Goal: Task Accomplishment & Management: Use online tool/utility

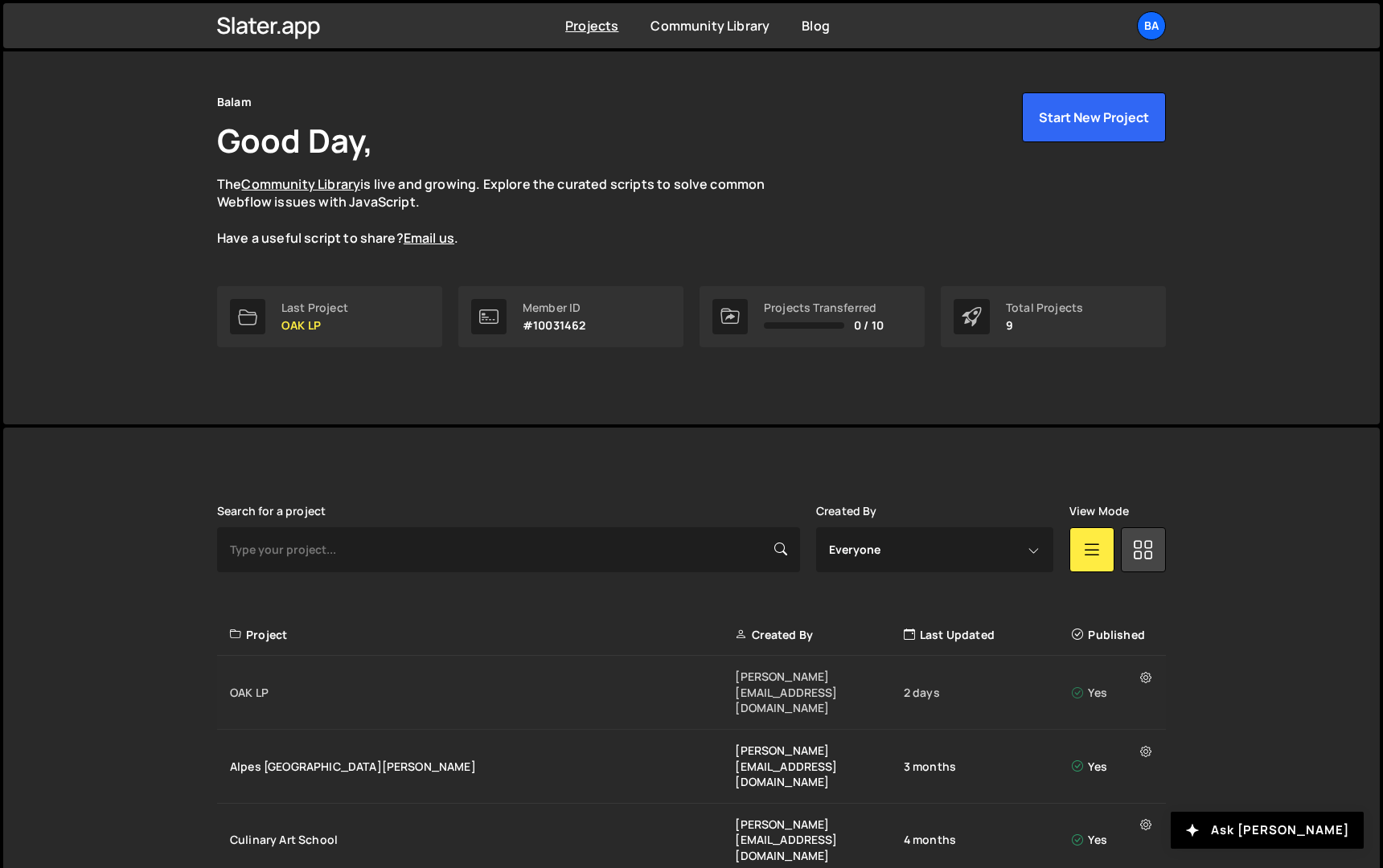
scroll to position [61, 0]
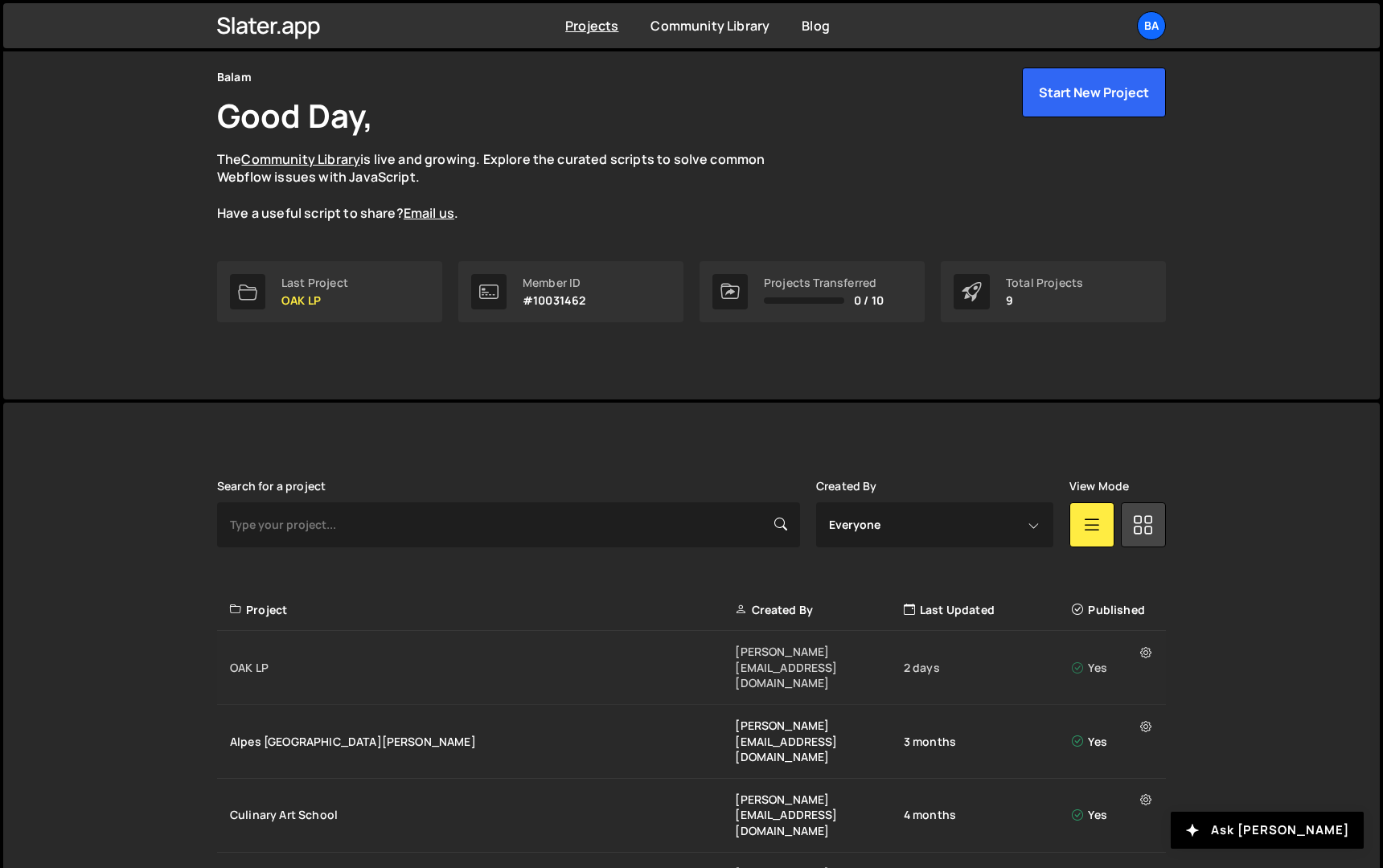
click at [709, 659] on div "OAK LP" at bounding box center [482, 667] width 505 height 16
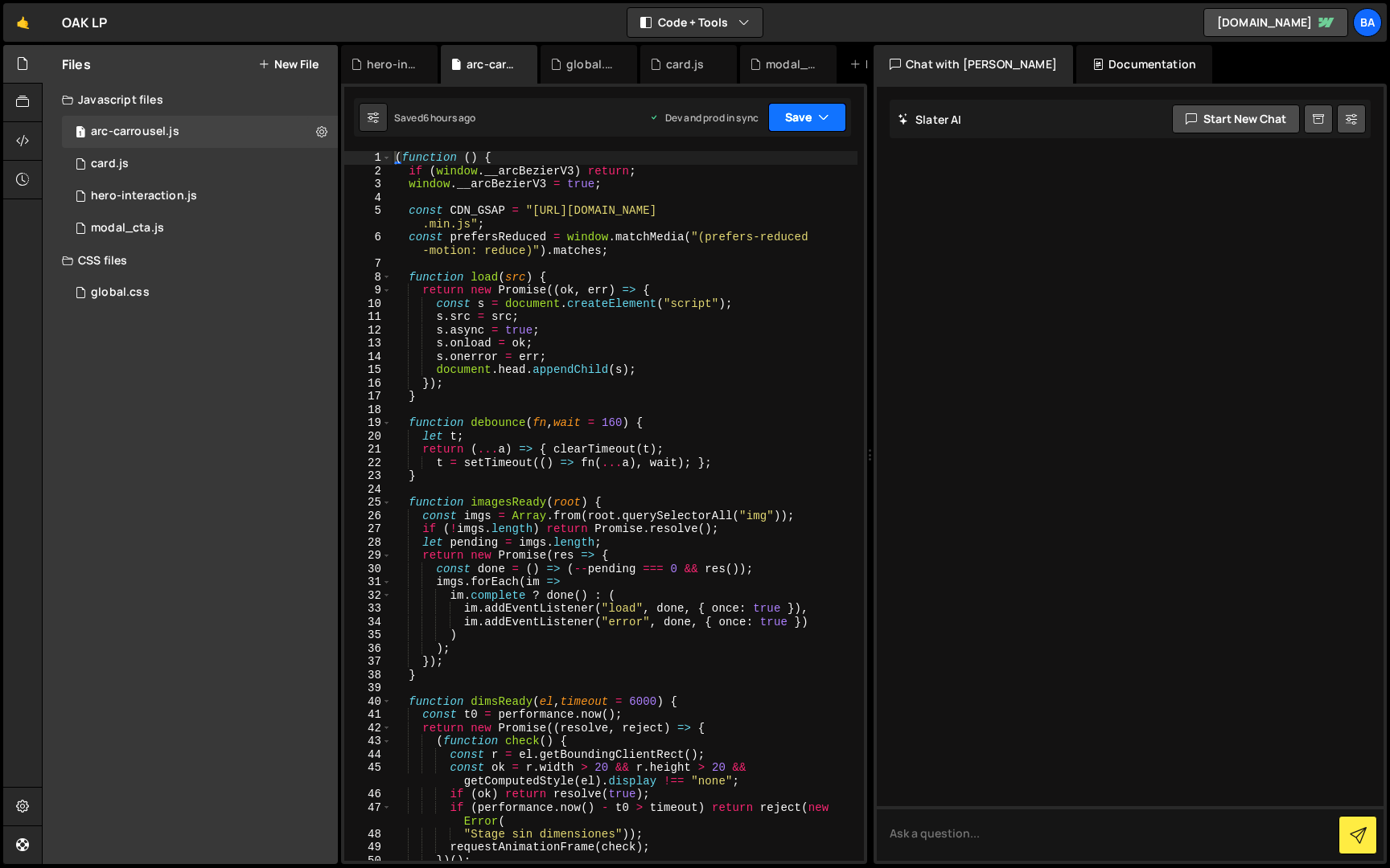
click at [818, 119] on icon "button" at bounding box center [823, 116] width 11 height 16
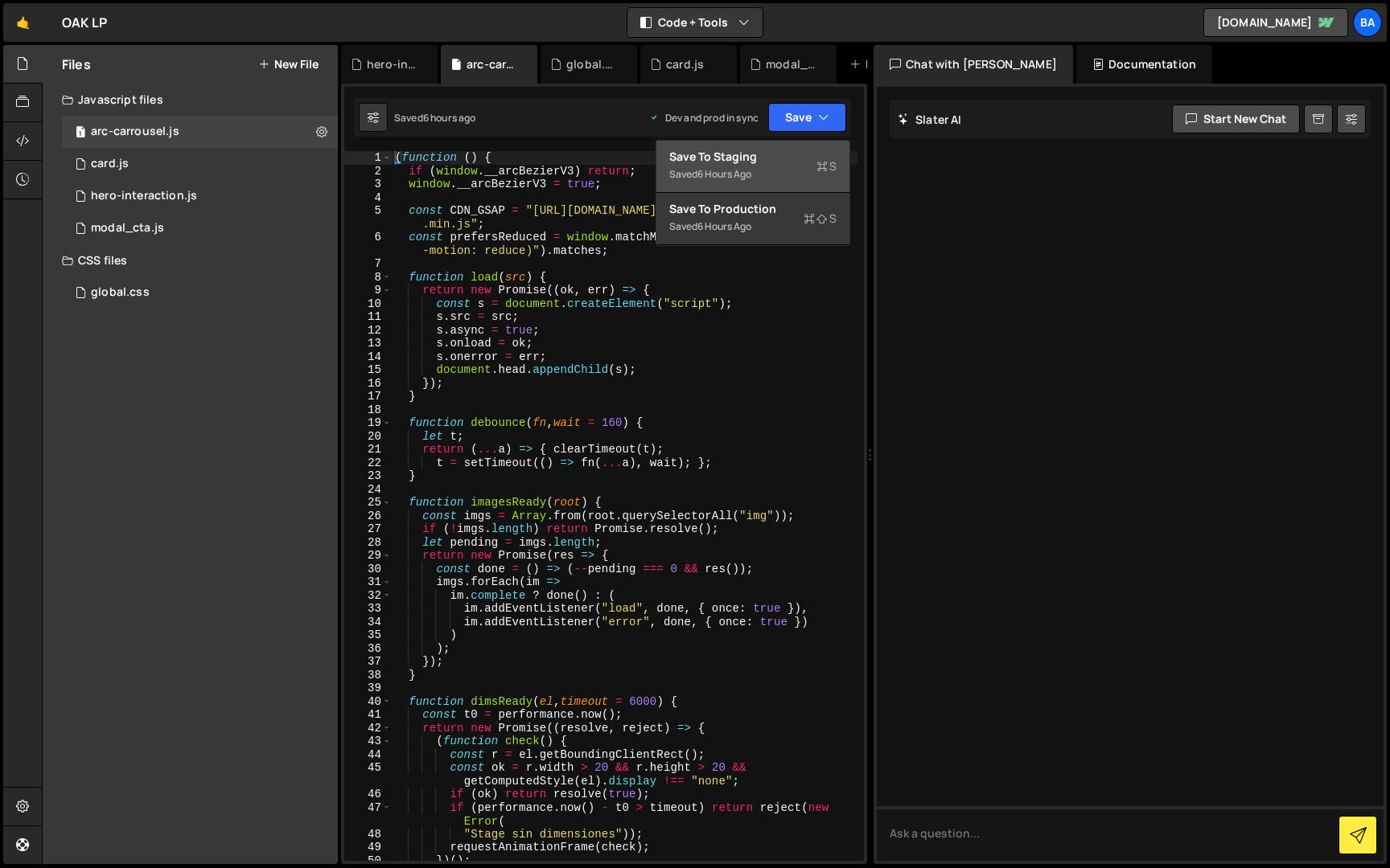
click at [768, 161] on div "Save to Staging S" at bounding box center [753, 156] width 167 height 16
